Goal: Task Accomplishment & Management: Complete application form

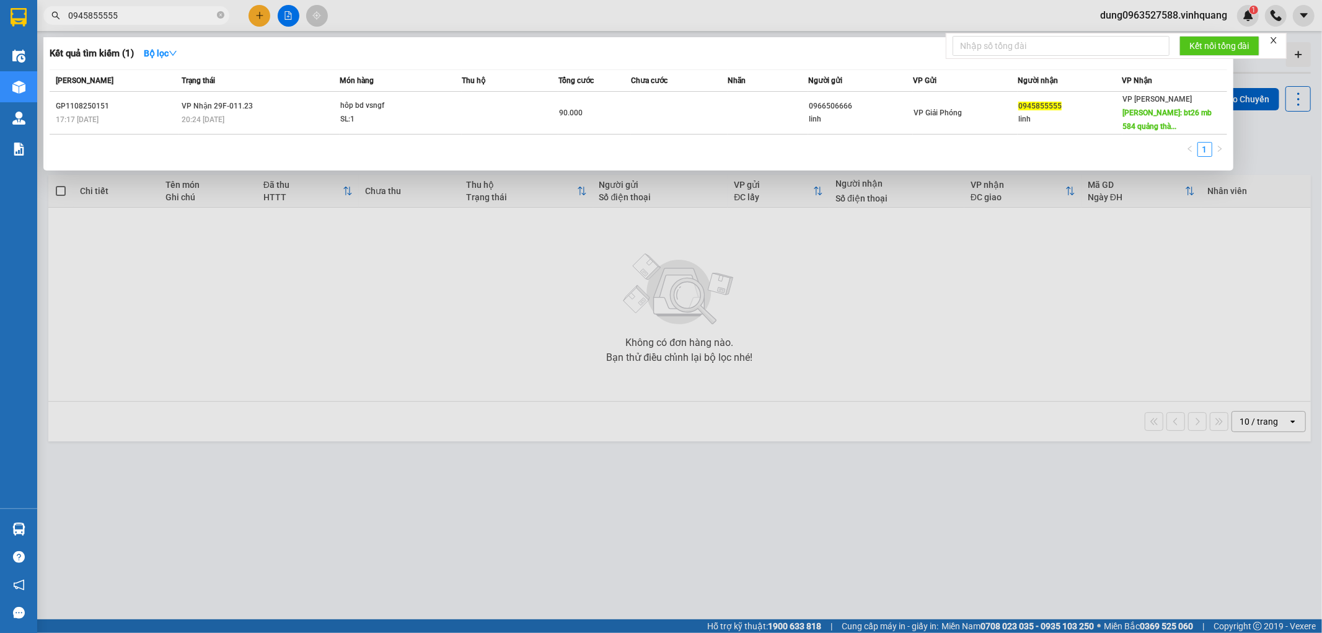
click at [310, 279] on div at bounding box center [661, 316] width 1322 height 633
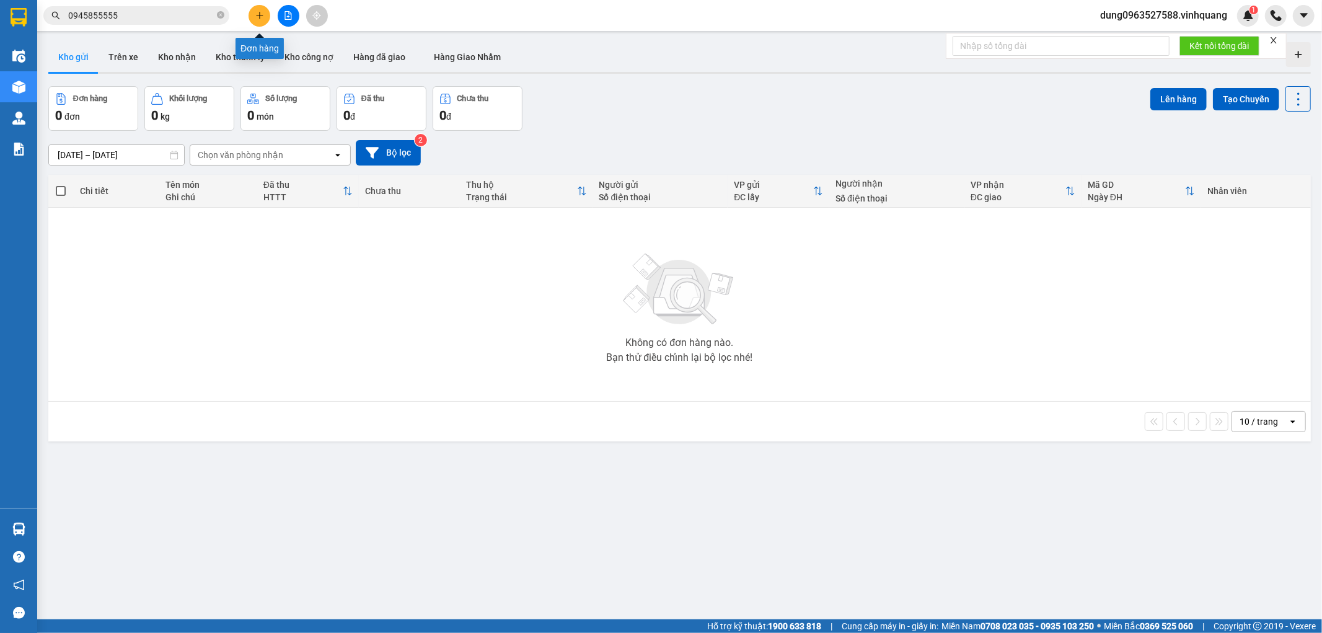
click at [259, 12] on icon "plus" at bounding box center [259, 15] width 1 height 7
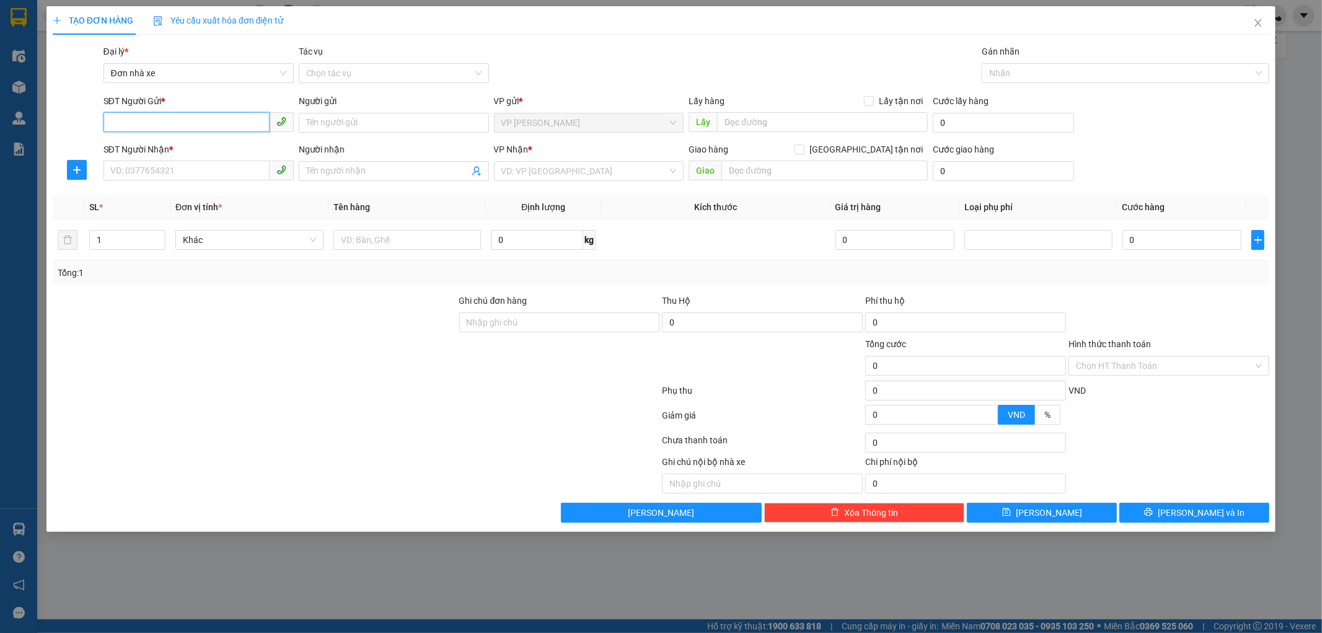
click at [175, 119] on input "SĐT Người Gửi *" at bounding box center [186, 122] width 166 height 20
type input "0"
type input "0963363459"
click at [380, 122] on input "Người gửi" at bounding box center [394, 123] width 190 height 20
click at [358, 119] on input "Người gửi" at bounding box center [394, 123] width 190 height 20
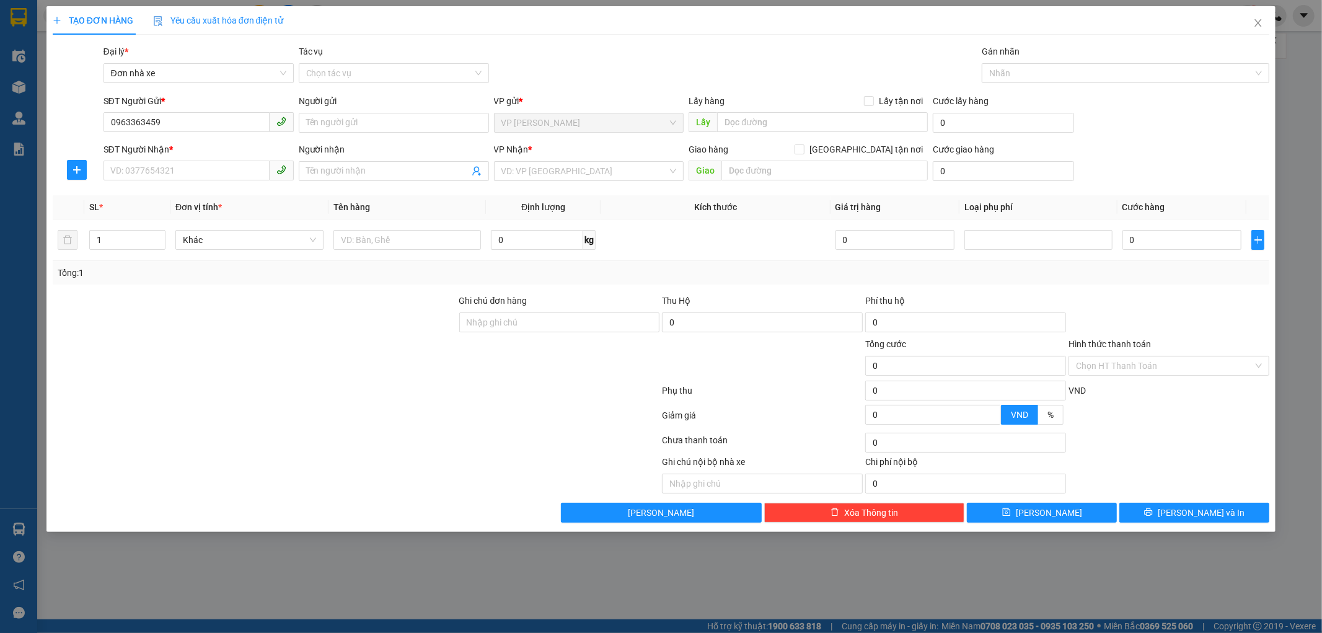
click at [208, 141] on form "SĐT Người Gửi * 0963363459 Người gửi Tên người gửi VP gửi * VP DƯƠNG ĐÌNH NGHỆ …" at bounding box center [661, 140] width 1217 height 92
click at [214, 118] on input "0963363459" at bounding box center [186, 122] width 166 height 20
click at [189, 146] on div "0963363459 - newpost" at bounding box center [198, 148] width 175 height 14
type input "newpost"
type input "0948631696"
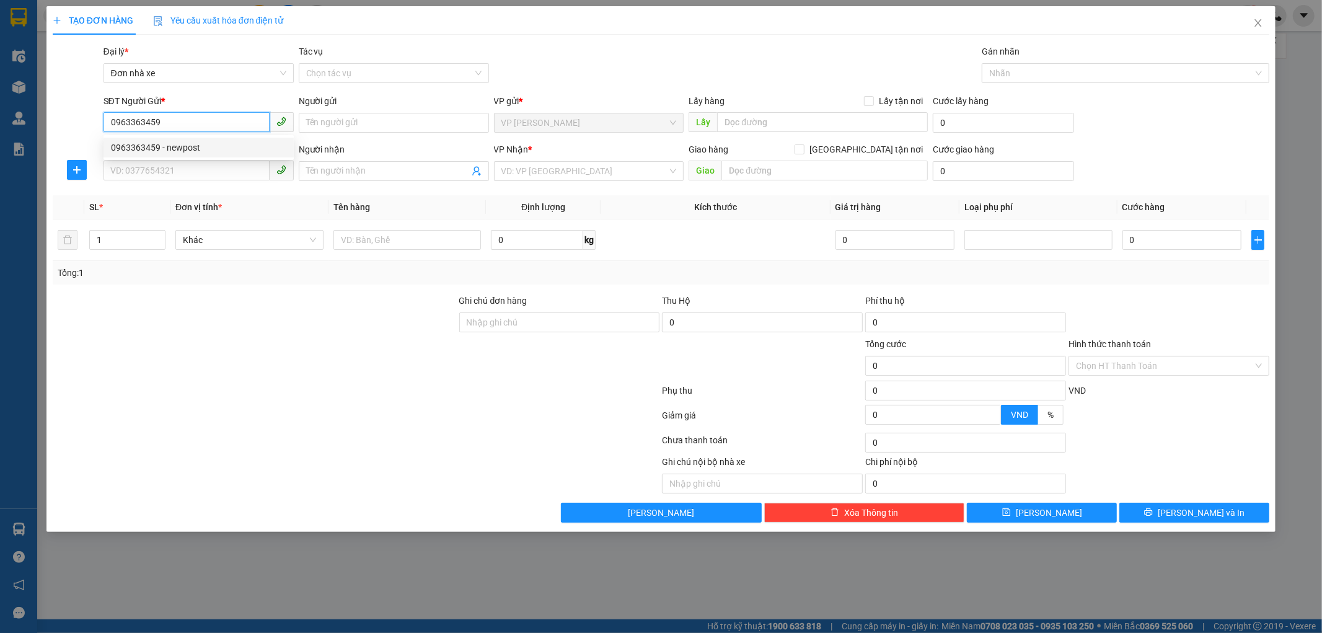
type input "MAI"
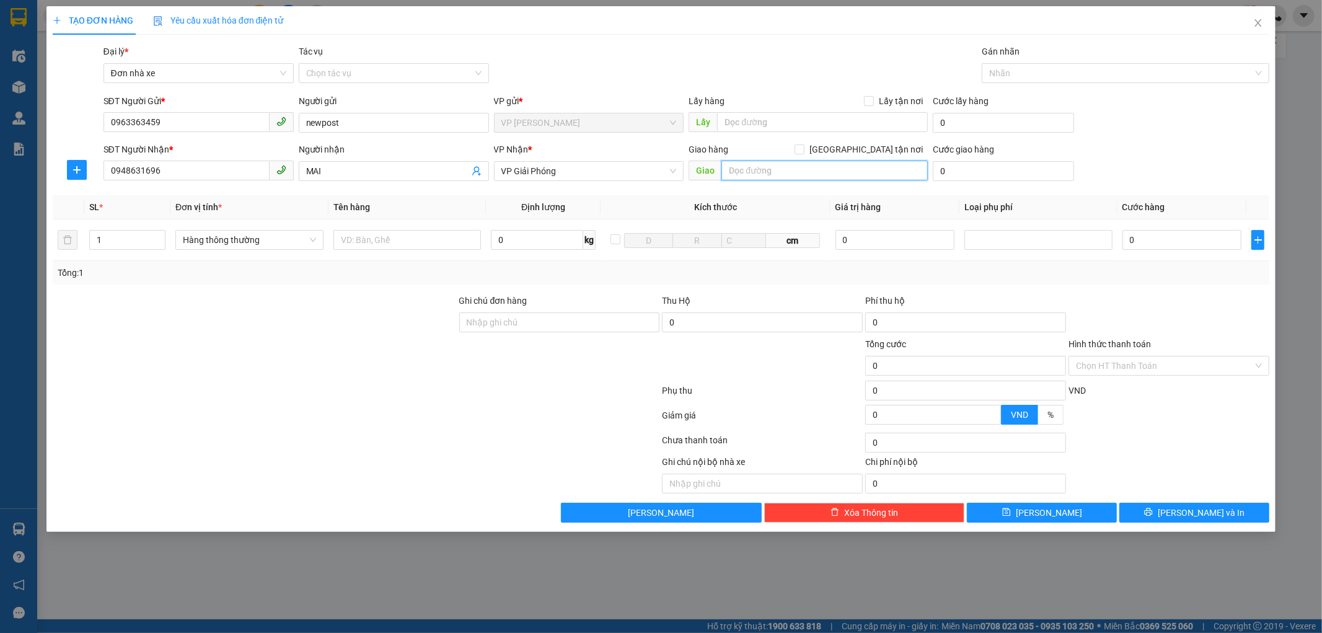
click at [754, 167] on input "text" at bounding box center [824, 171] width 206 height 20
click at [563, 174] on span "VP Giải Phóng" at bounding box center [588, 171] width 175 height 19
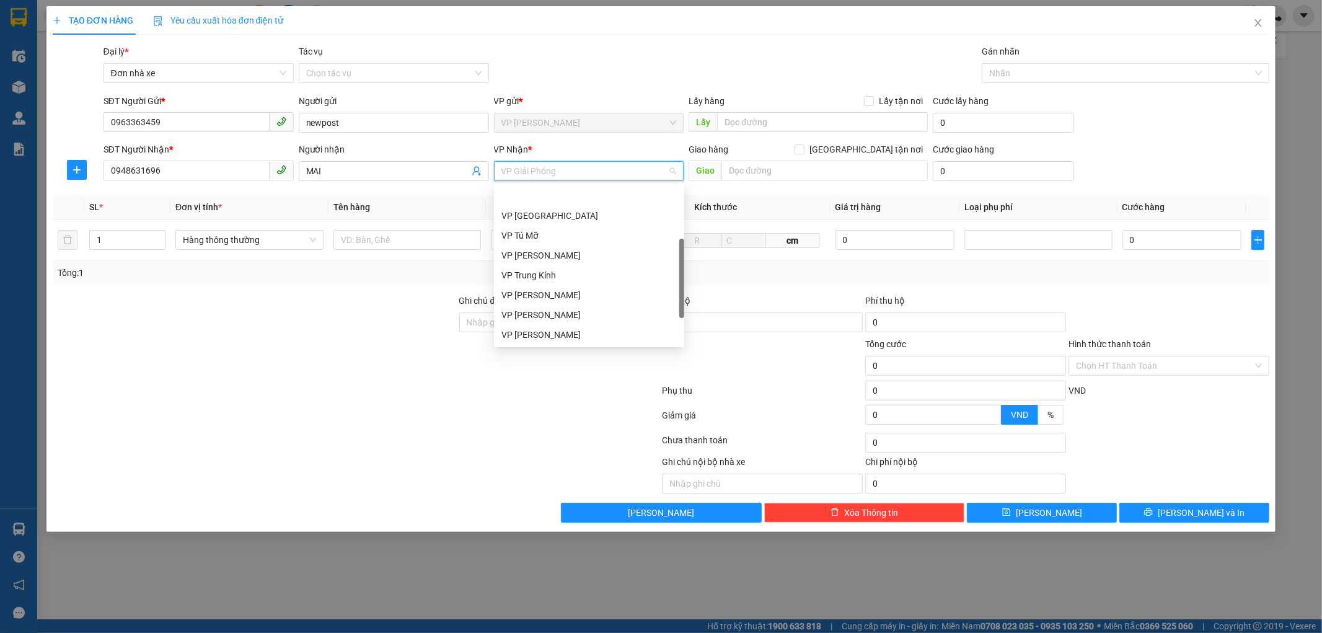
scroll to position [40, 0]
click at [538, 196] on div "VP Tú Mỡ" at bounding box center [588, 196] width 175 height 14
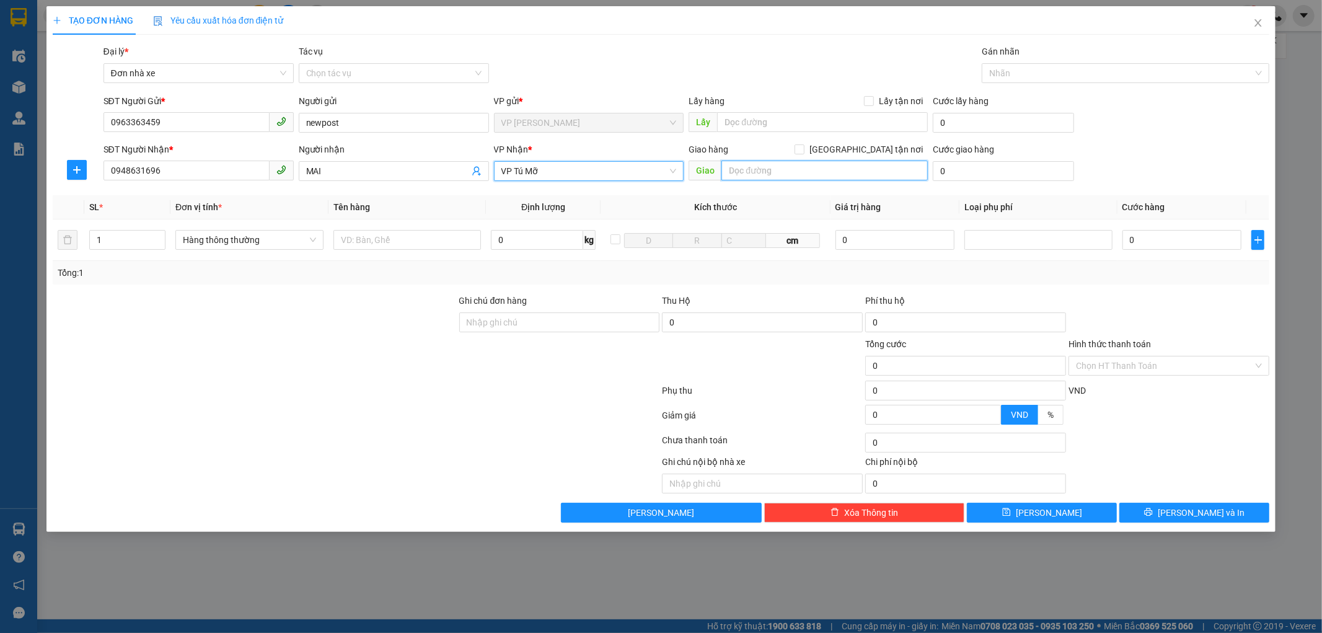
click at [758, 165] on input "text" at bounding box center [824, 171] width 206 height 20
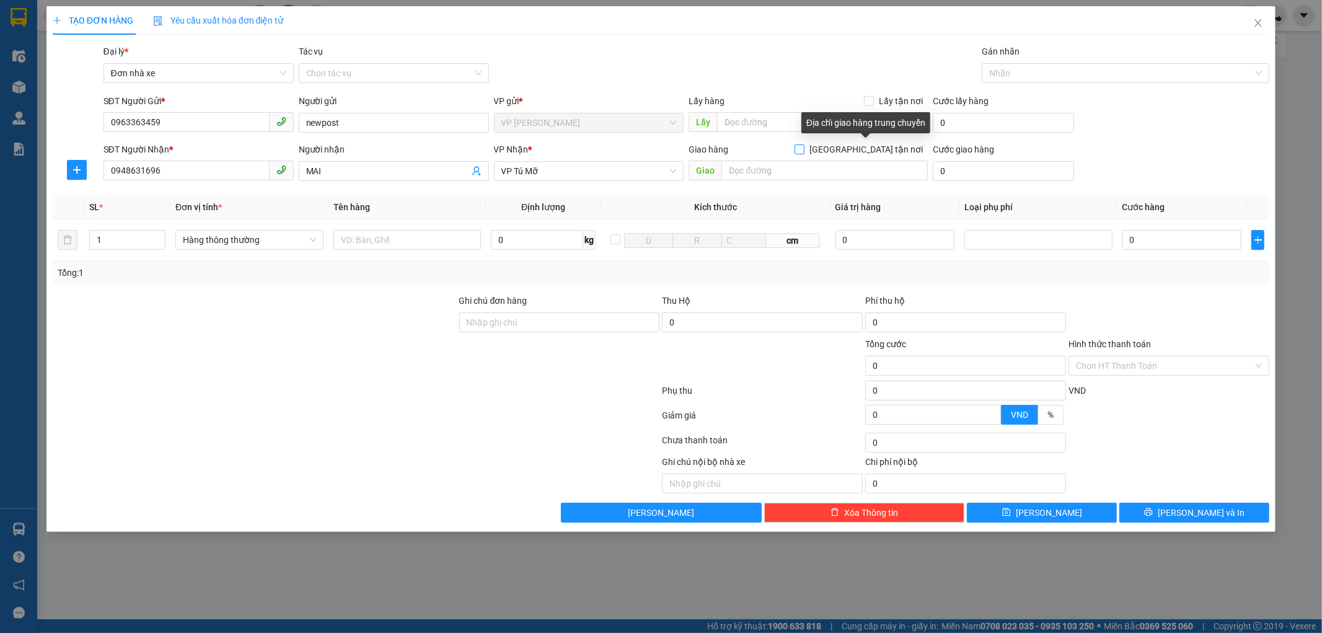
click at [803, 147] on input "[GEOGRAPHIC_DATA] tận nơi" at bounding box center [798, 148] width 9 height 9
checkbox input "true"
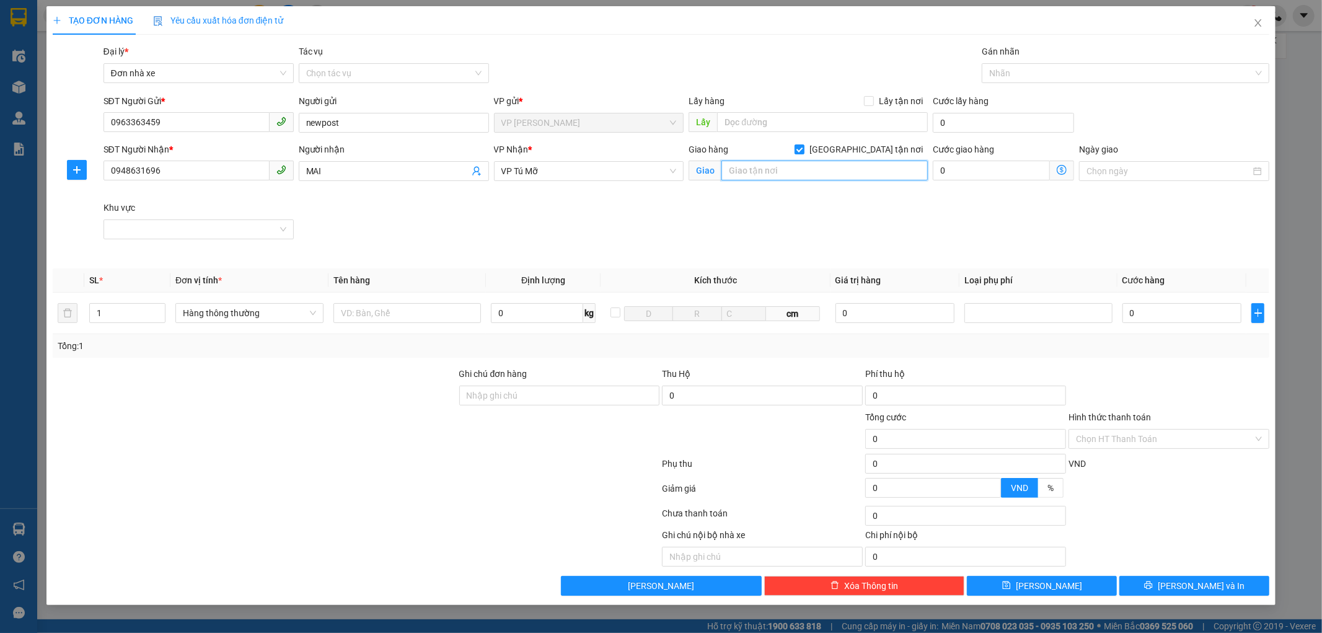
click at [808, 167] on input "text" at bounding box center [824, 171] width 206 height 20
type input "B10 ngõ 26 Doãn kế thiện, mai dịch"
click at [372, 314] on input "text" at bounding box center [407, 313] width 148 height 20
type input "1 [PERSON_NAME]"
click at [506, 312] on input "0" at bounding box center [537, 313] width 92 height 20
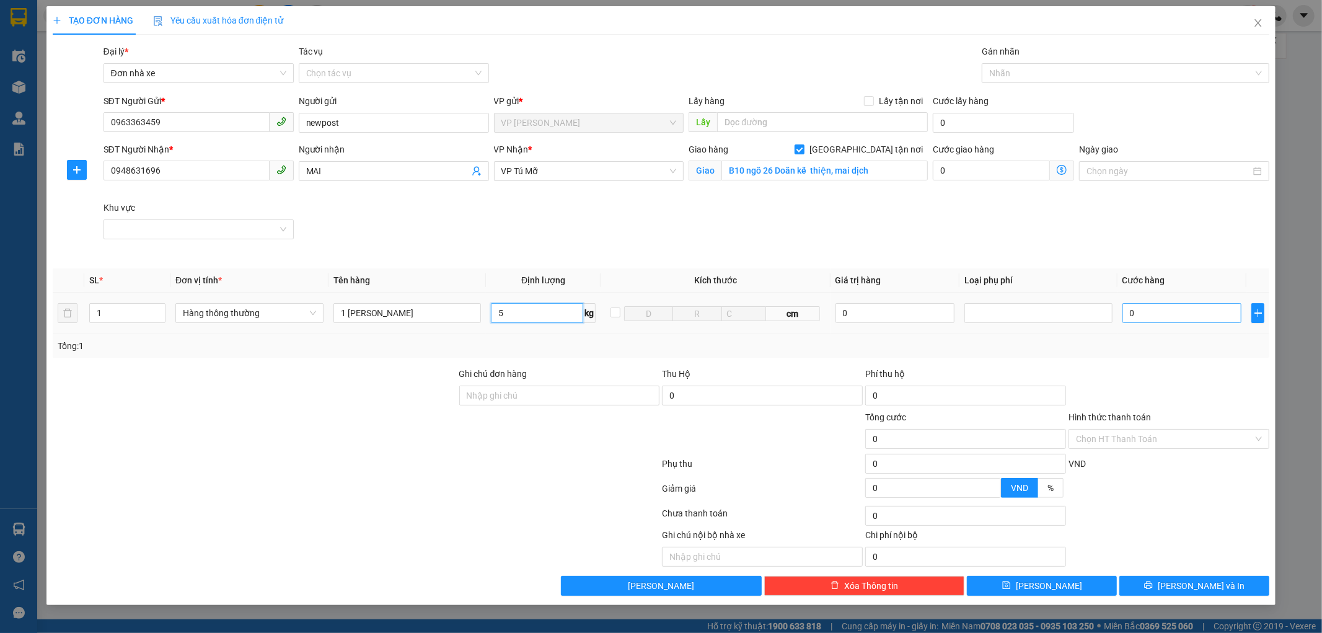
type input "5"
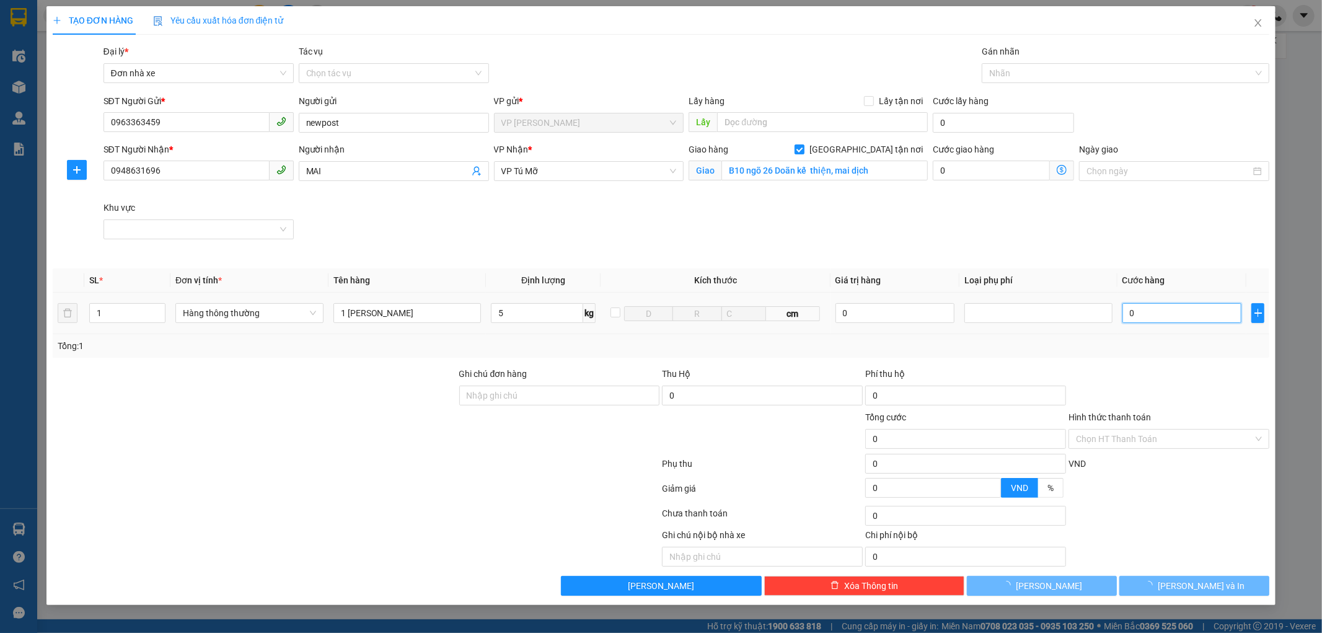
click at [1151, 311] on input "0" at bounding box center [1181, 313] width 119 height 20
type input "30.000"
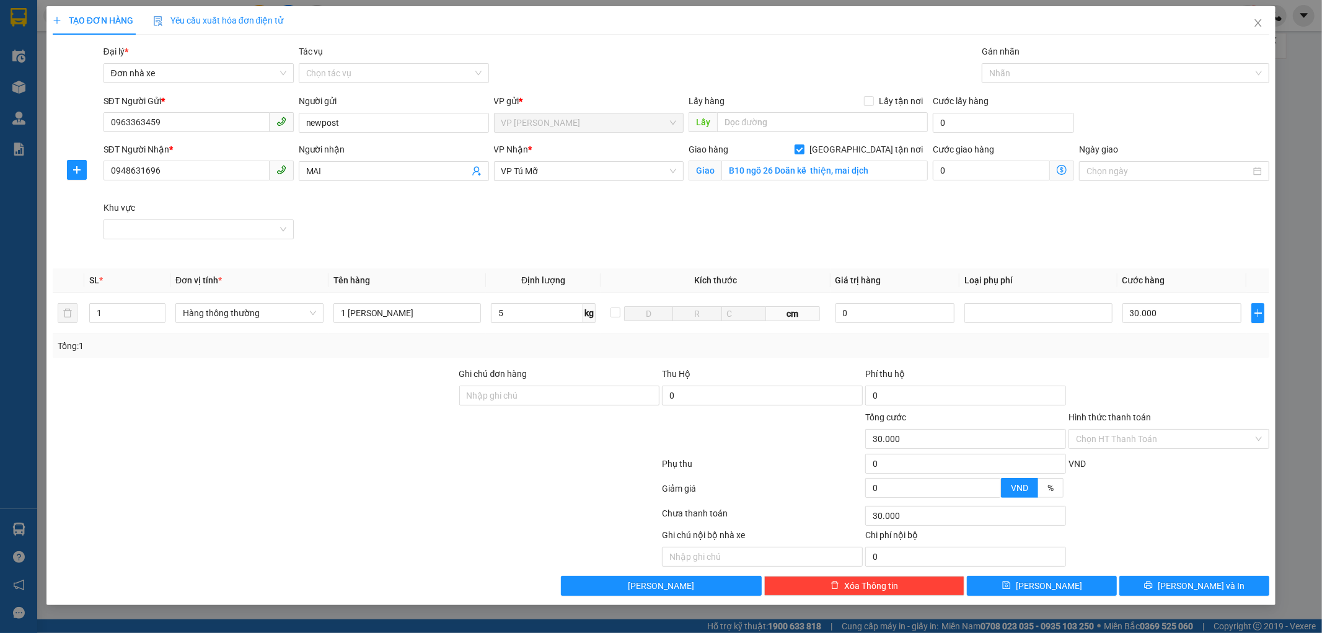
click at [978, 159] on div "Cước giao hàng" at bounding box center [1003, 152] width 141 height 19
click at [976, 168] on input "0" at bounding box center [991, 171] width 117 height 20
click at [1065, 171] on icon "dollar-circle" at bounding box center [1062, 170] width 10 height 10
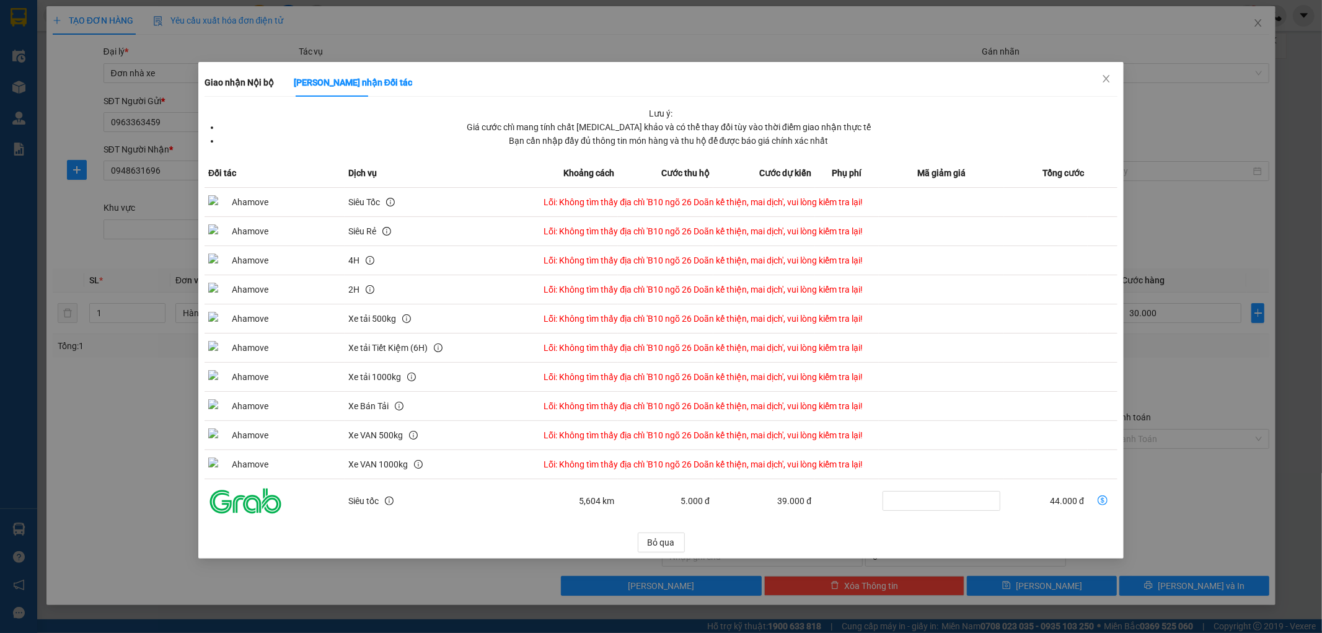
click at [1181, 107] on div "Giao nhận Nội bộ Giao nhận Đối tác Lưu ý: Giá cước chỉ mang tính chất [MEDICAL_…" at bounding box center [661, 316] width 1322 height 633
click at [1104, 73] on span "Close" at bounding box center [1106, 79] width 35 height 35
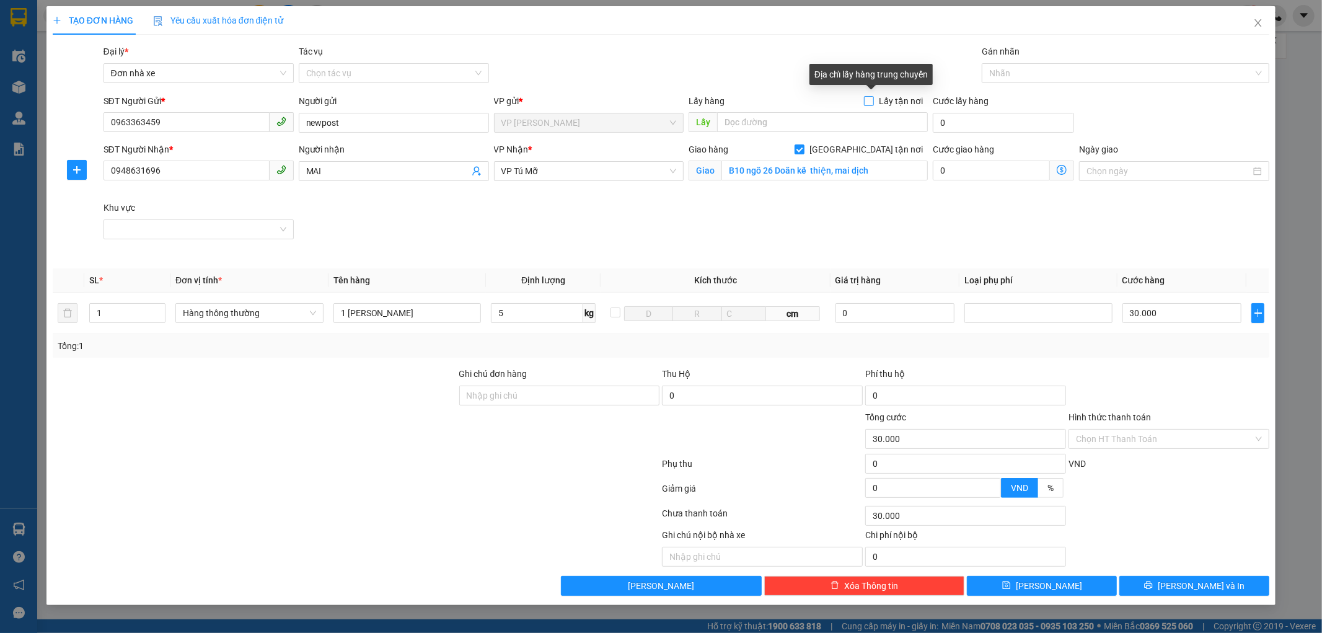
click at [869, 99] on input "Lấy tận nơi" at bounding box center [868, 100] width 9 height 9
checkbox input "true"
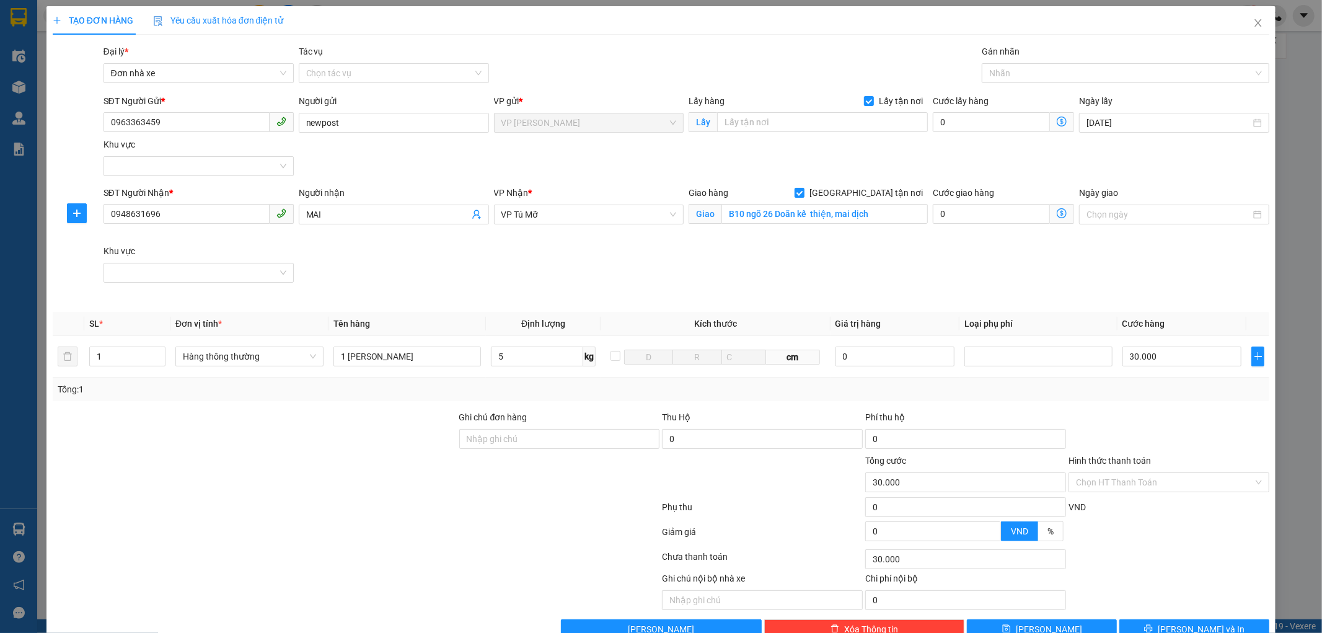
click at [1057, 209] on icon "dollar-circle" at bounding box center [1062, 213] width 10 height 10
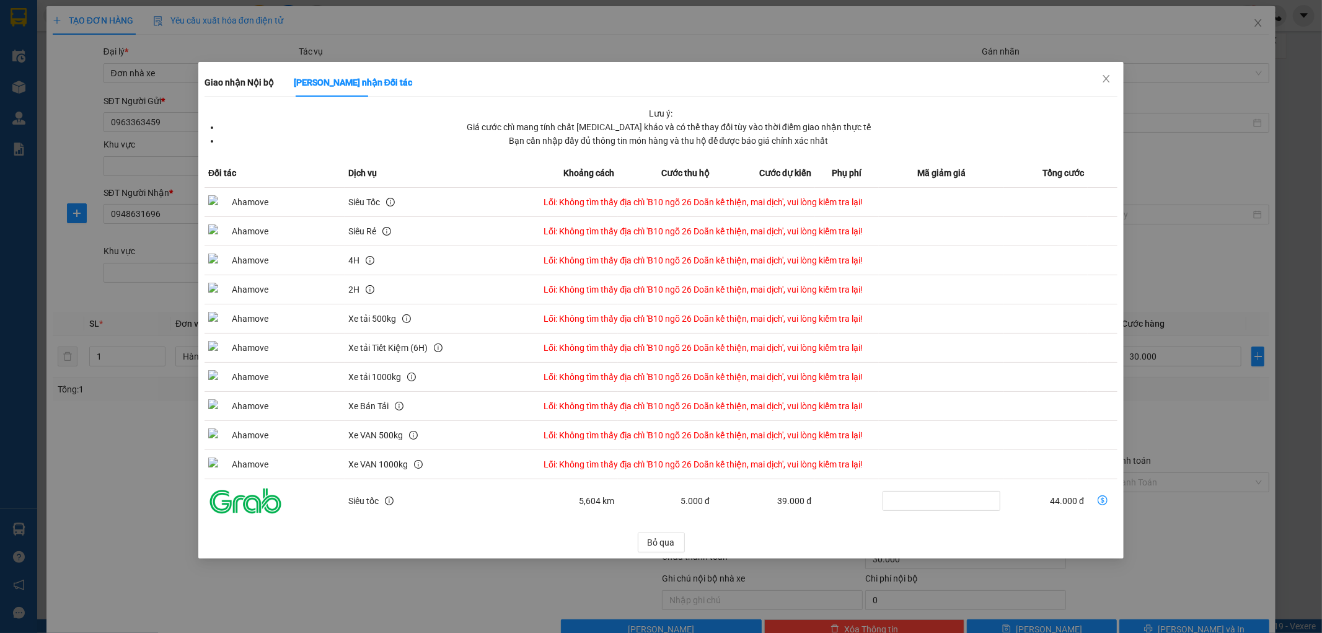
click at [1176, 509] on div "Giao nhận Nội bộ Giao nhận Đối tác Lưu ý: Giá cước chỉ mang tính chất [MEDICAL_…" at bounding box center [661, 316] width 1322 height 633
click at [1108, 77] on icon "close" at bounding box center [1106, 79] width 10 height 10
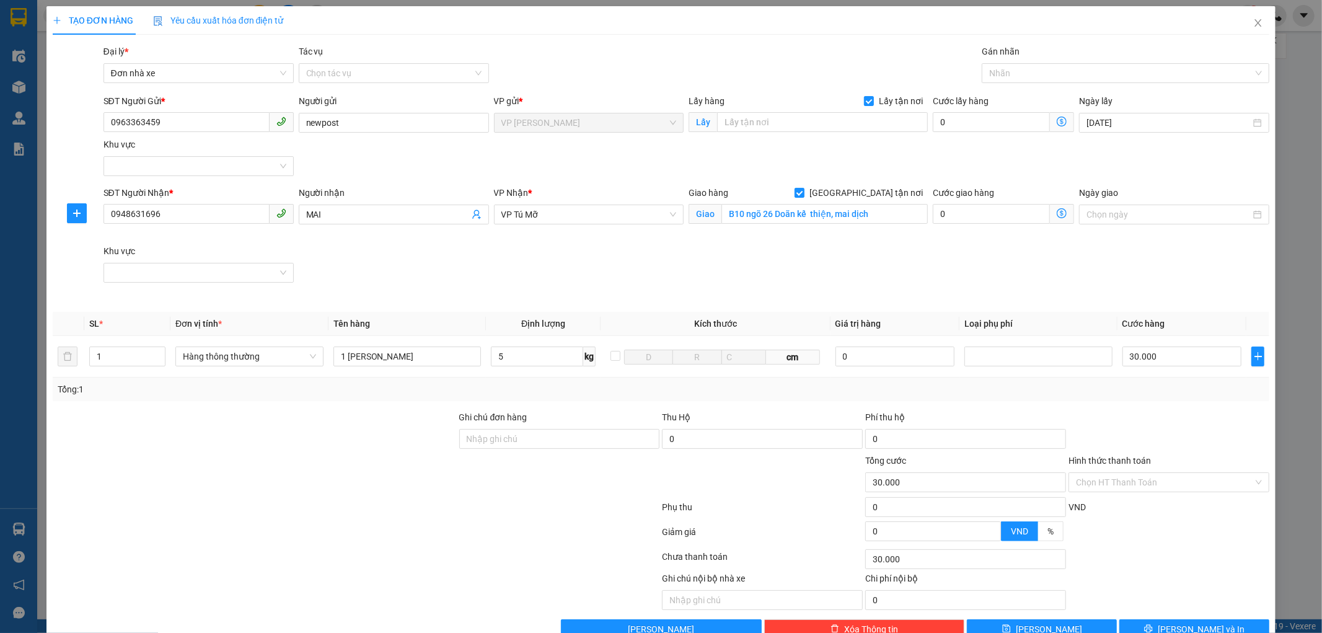
click at [1057, 214] on icon "dollar-circle" at bounding box center [1062, 213] width 10 height 10
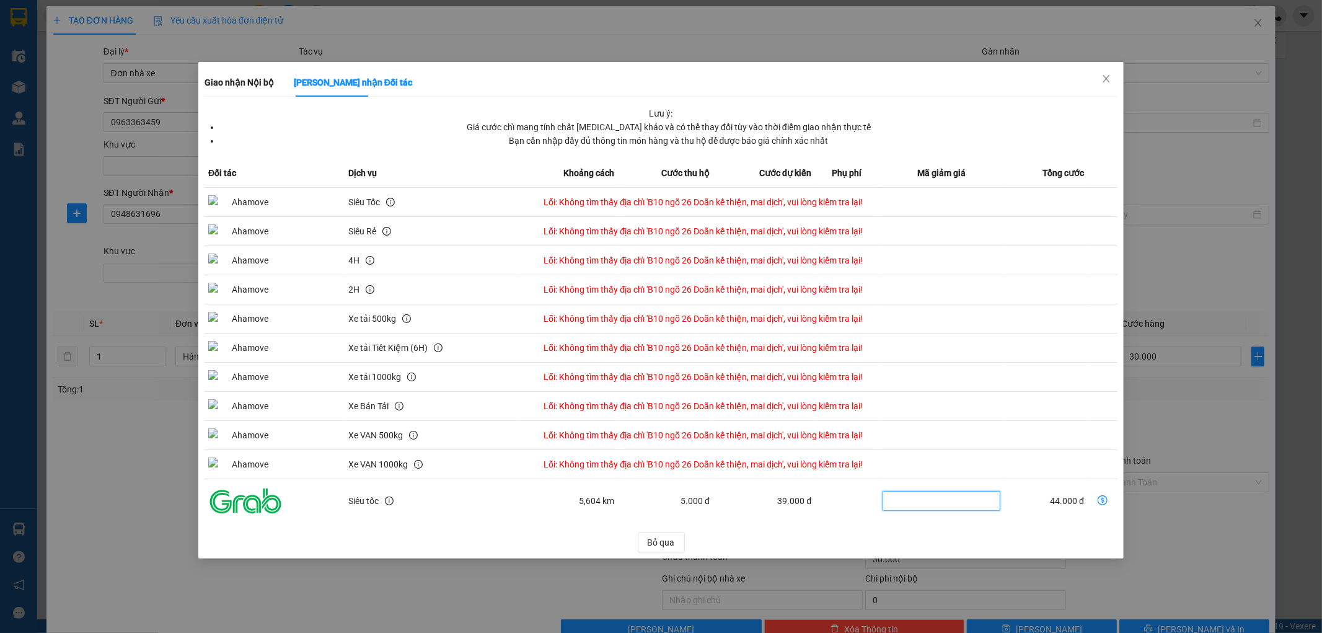
click at [957, 502] on input "dollar-circle" at bounding box center [941, 501] width 118 height 20
click at [1101, 499] on icon "dollar-circle" at bounding box center [1102, 500] width 10 height 10
type input "74.000"
type input "44.000"
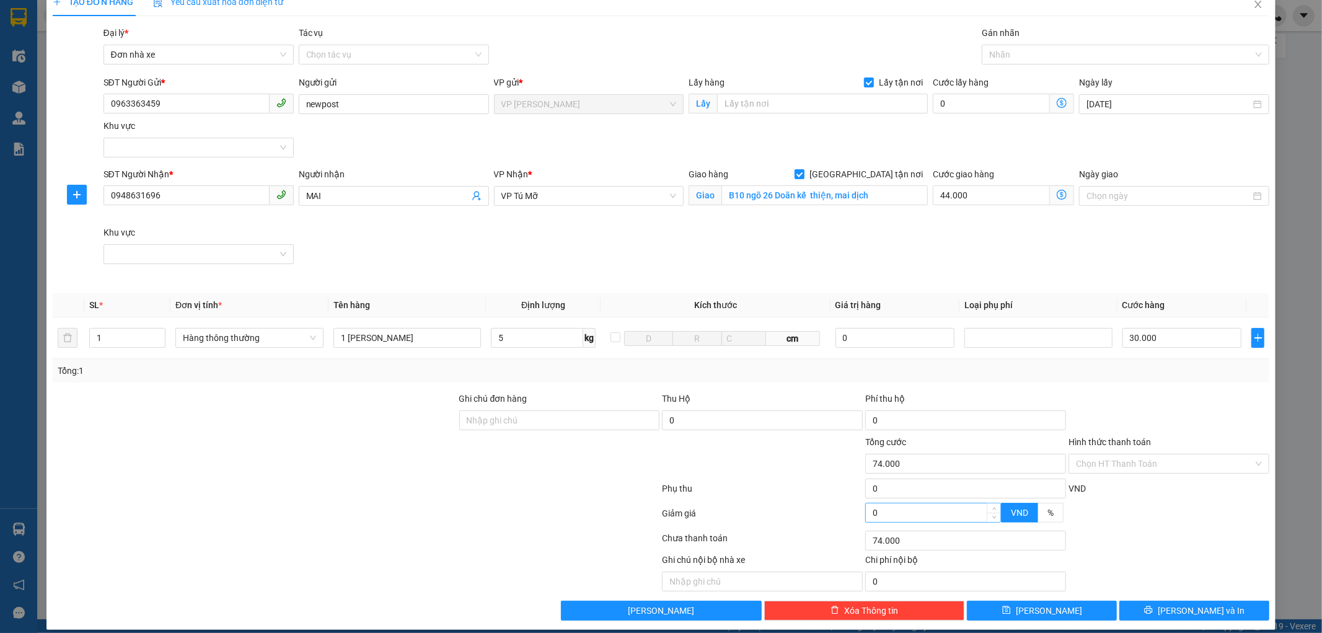
scroll to position [31, 0]
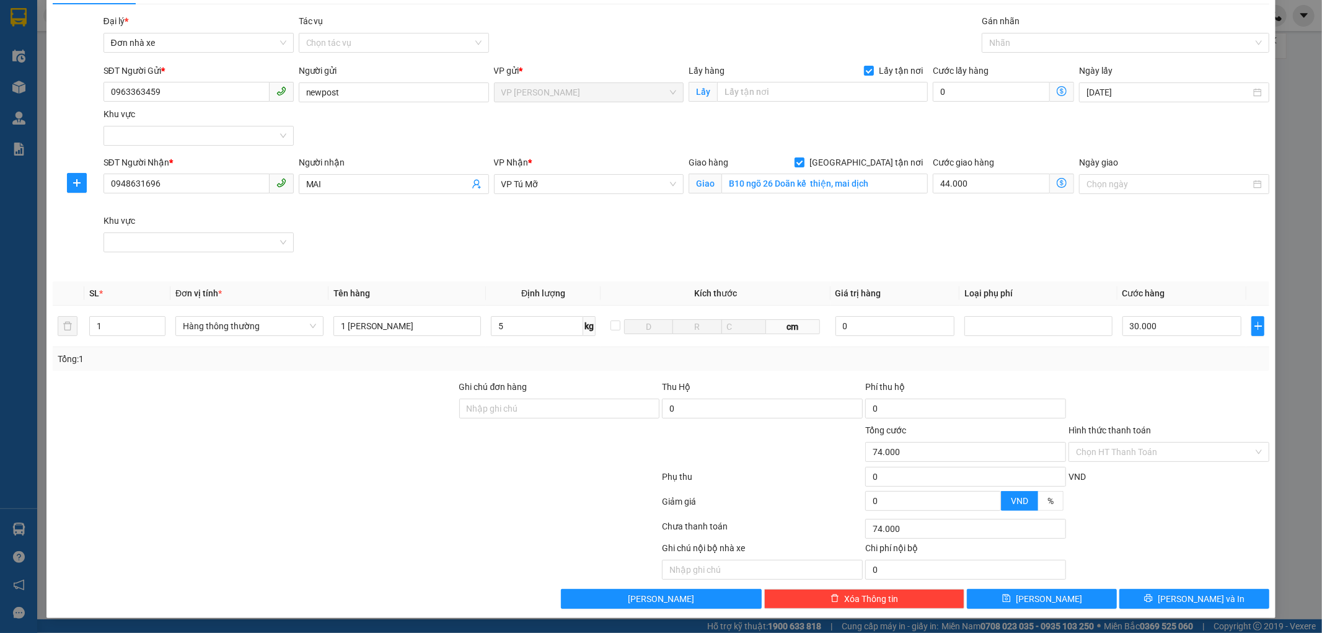
click at [434, 555] on div at bounding box center [534, 560] width 254 height 38
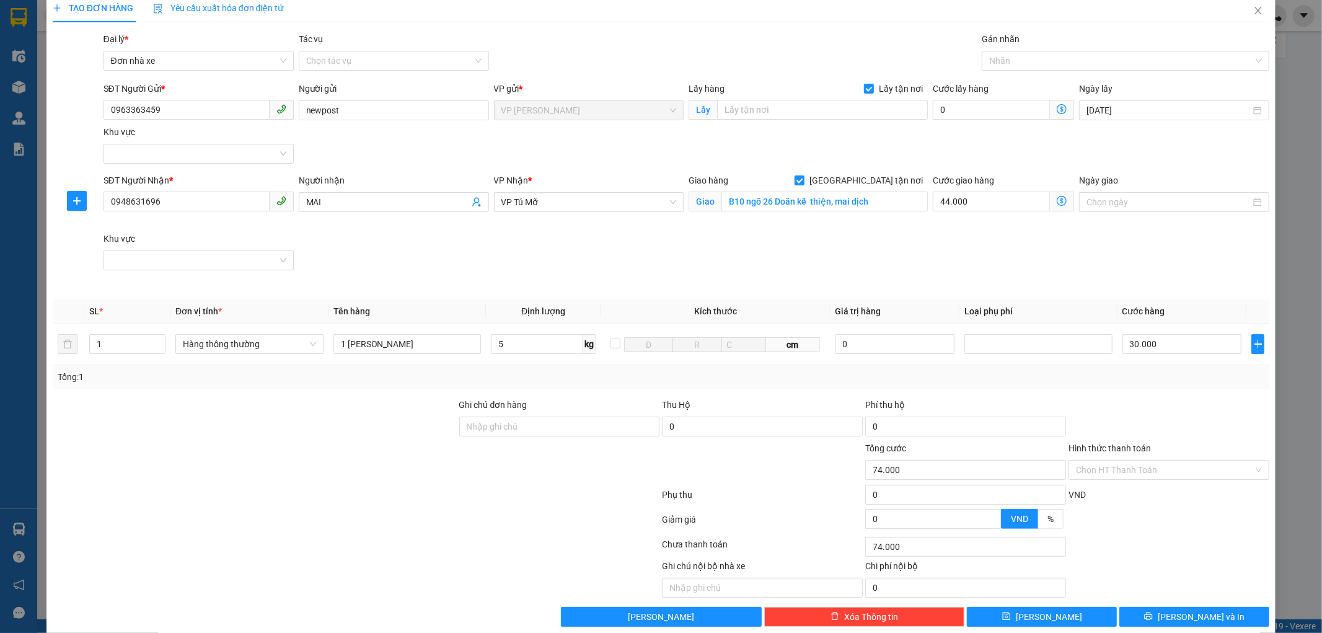
scroll to position [0, 0]
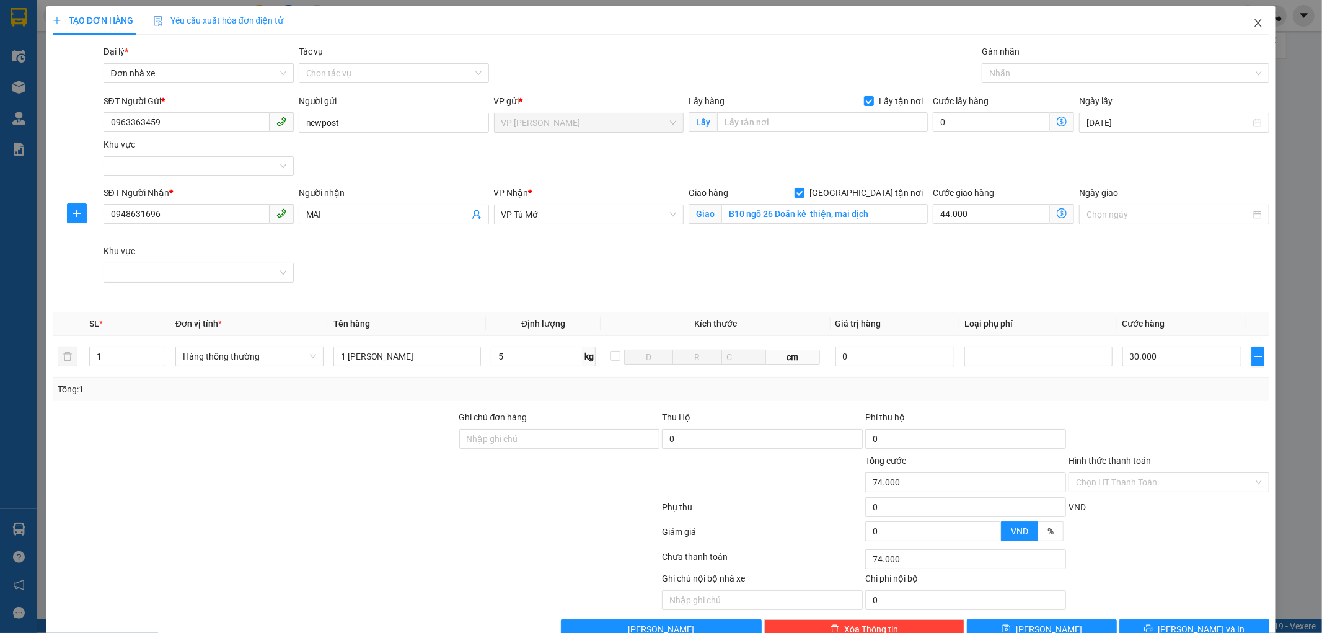
click at [1253, 23] on icon "close" at bounding box center [1258, 23] width 10 height 10
